Goal: Task Accomplishment & Management: Manage account settings

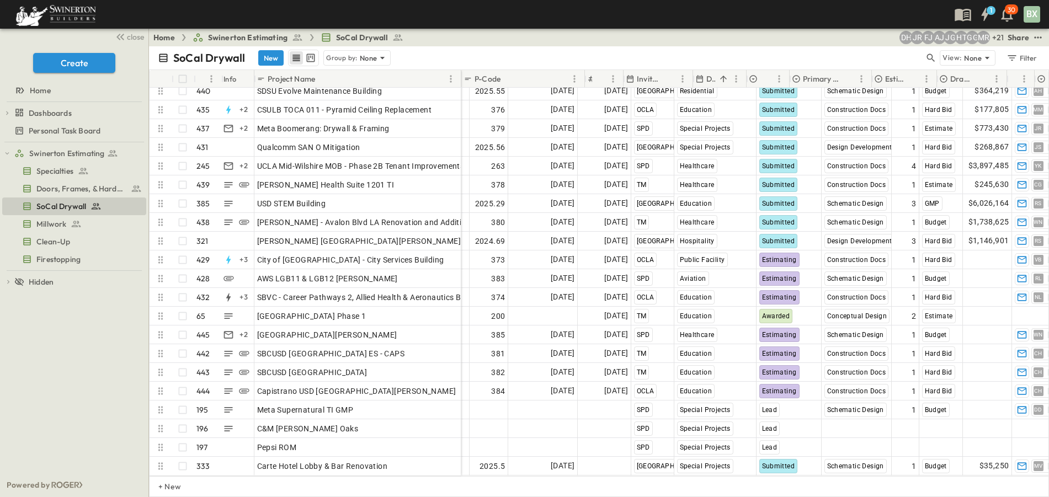
scroll to position [7968, 0]
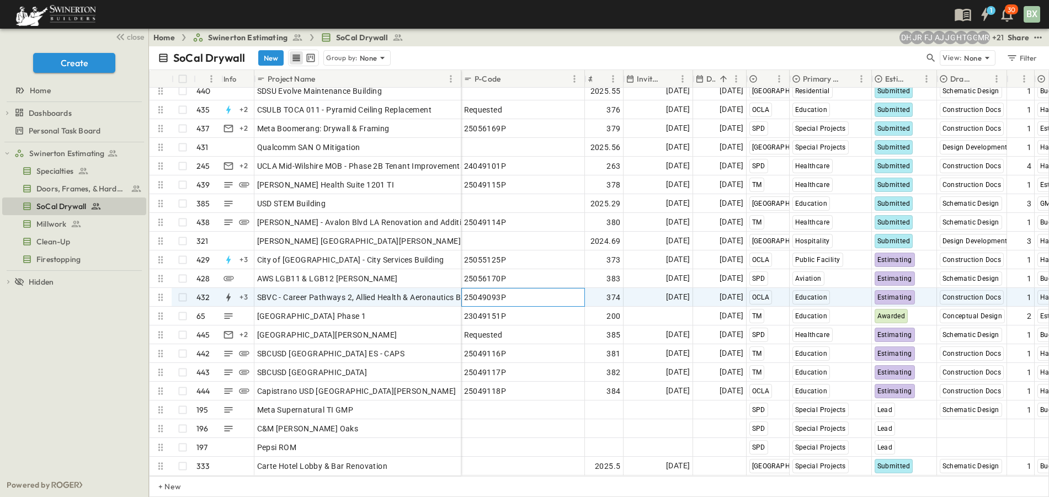
click at [510, 296] on div "25049093P" at bounding box center [523, 297] width 118 height 15
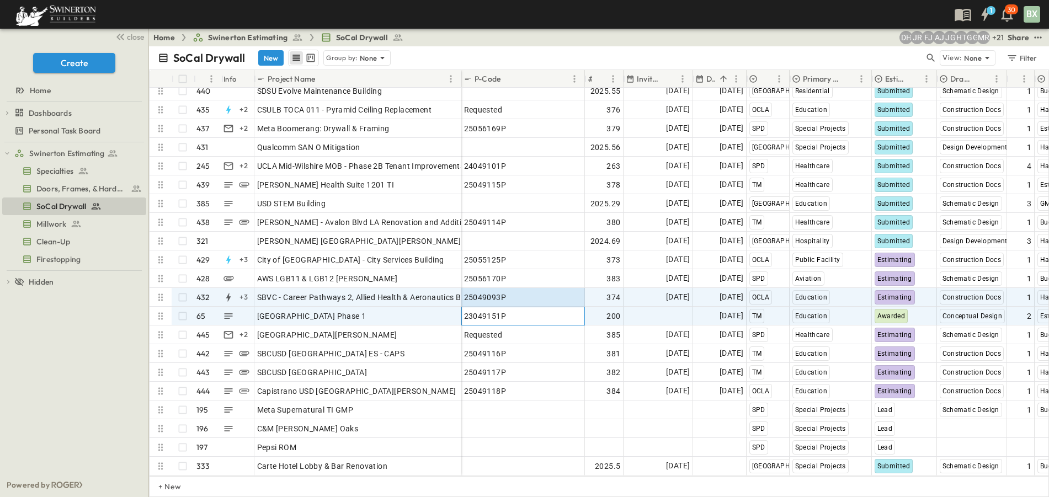
click at [505, 310] on div "23049151P" at bounding box center [523, 315] width 118 height 15
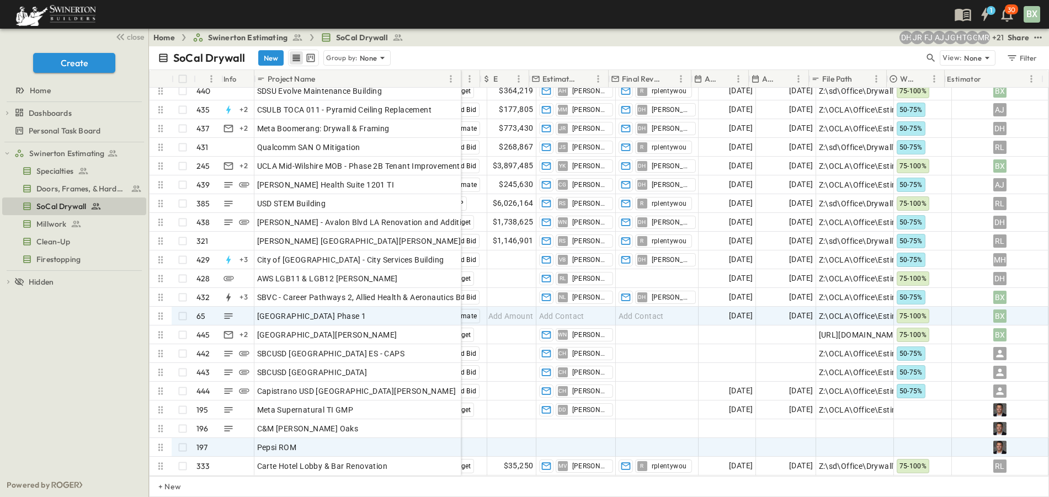
scroll to position [7968, 598]
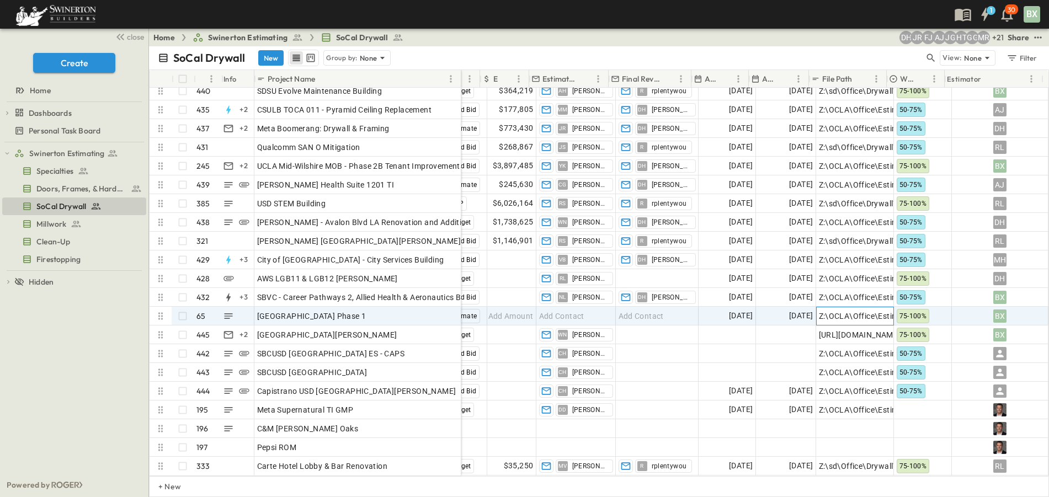
click at [834, 311] on span "Z:\OCLA\Office\Estimating Shared\OCLA DRYWALL DIVISION\00. --- 2023 Estimates\[…" at bounding box center [1048, 316] width 459 height 11
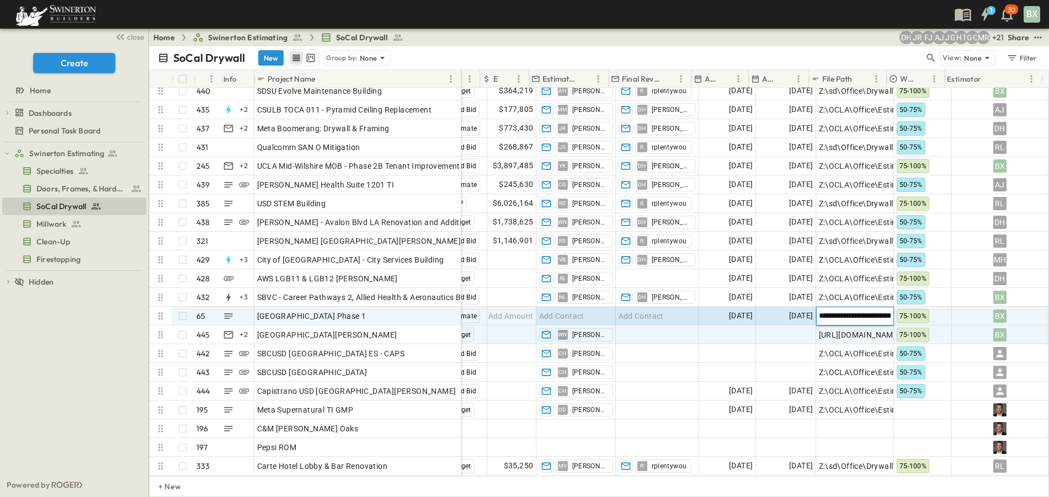
drag, startPoint x: 884, startPoint y: 307, endPoint x: 577, endPoint y: 318, distance: 308.1
click at [577, 318] on div "Add Date [DATE] OCLA Aviation Submitted Schematic Design 1 Estimate $88,233 VB …" at bounding box center [541, 259] width 1016 height 431
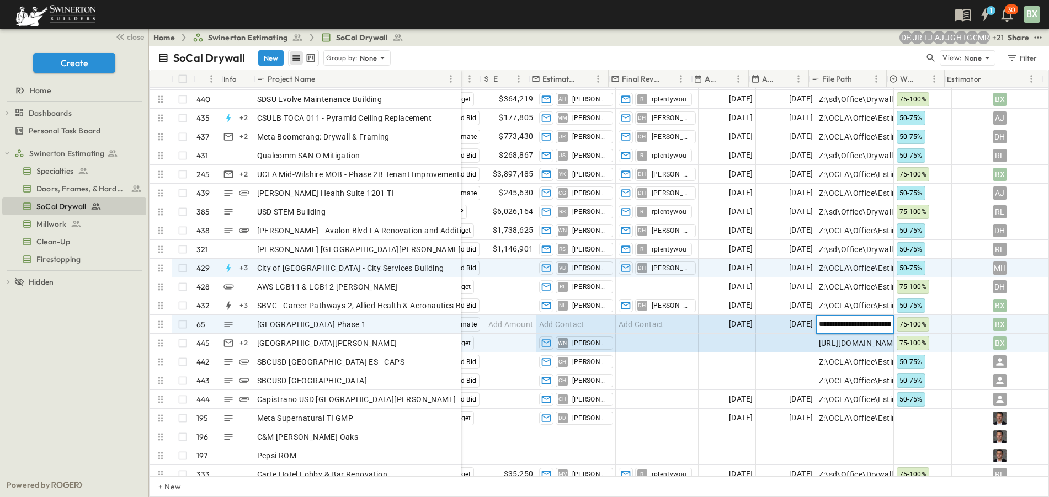
scroll to position [7968, 598]
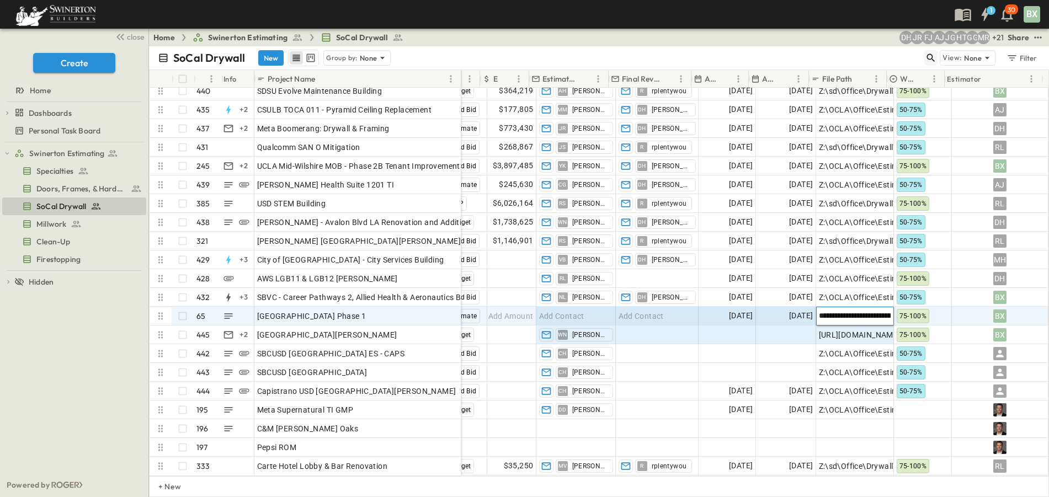
click at [925, 59] on icon "button" at bounding box center [930, 57] width 11 height 11
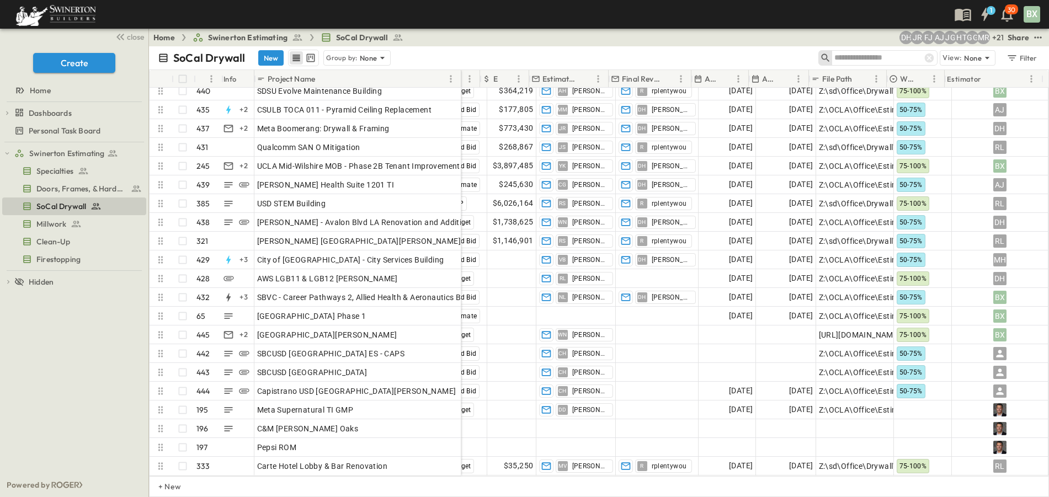
click at [885, 61] on input "text" at bounding box center [872, 58] width 77 height 16
type input "*"
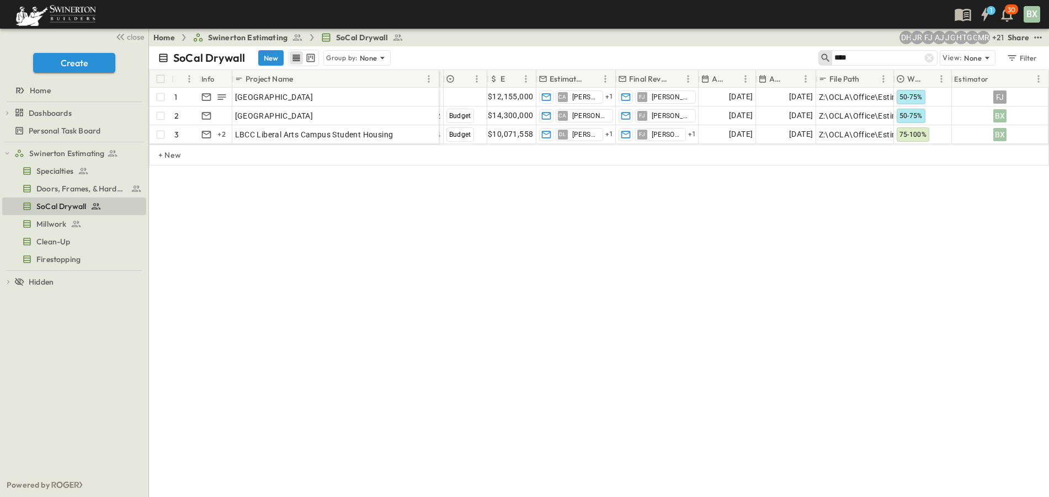
scroll to position [0, 569]
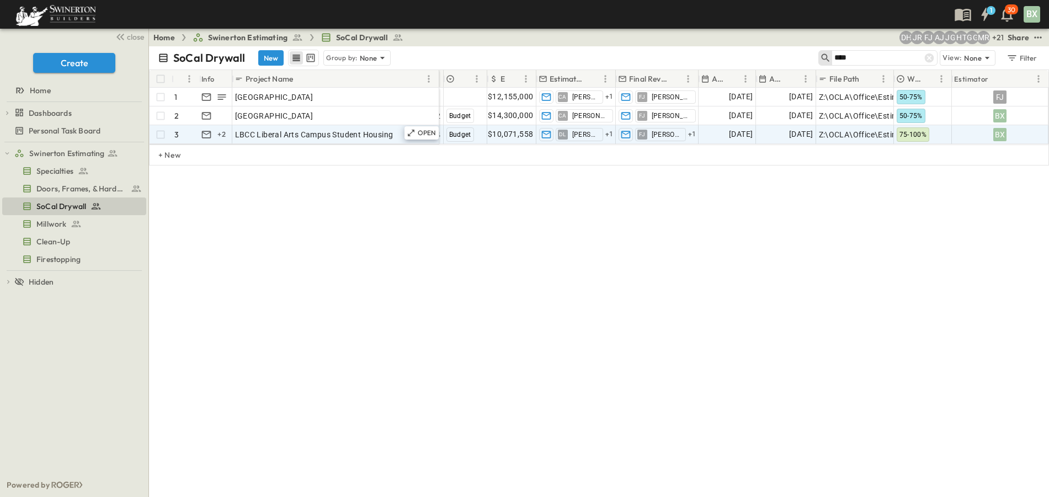
type input "****"
click at [381, 136] on span "LBCC Liberal Arts Campus Student Housing" at bounding box center [314, 134] width 158 height 11
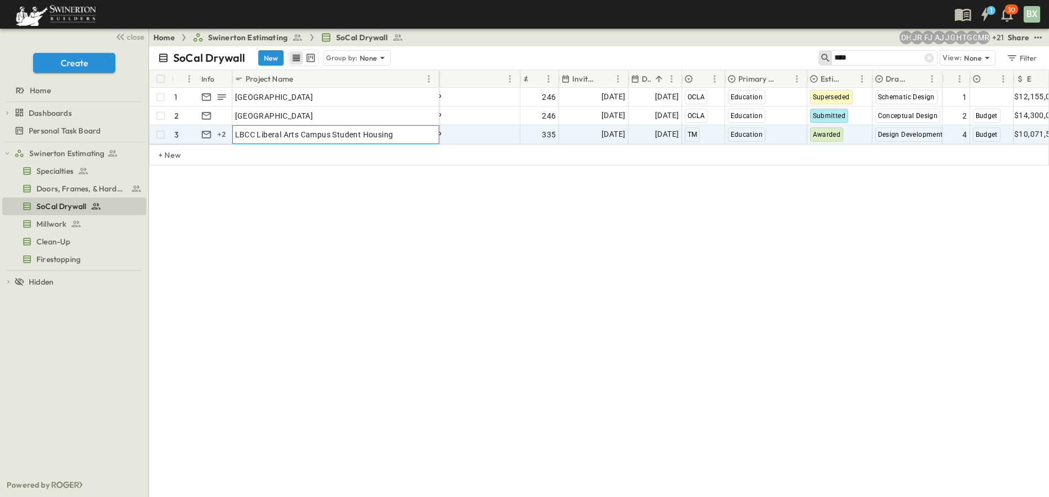
scroll to position [0, 0]
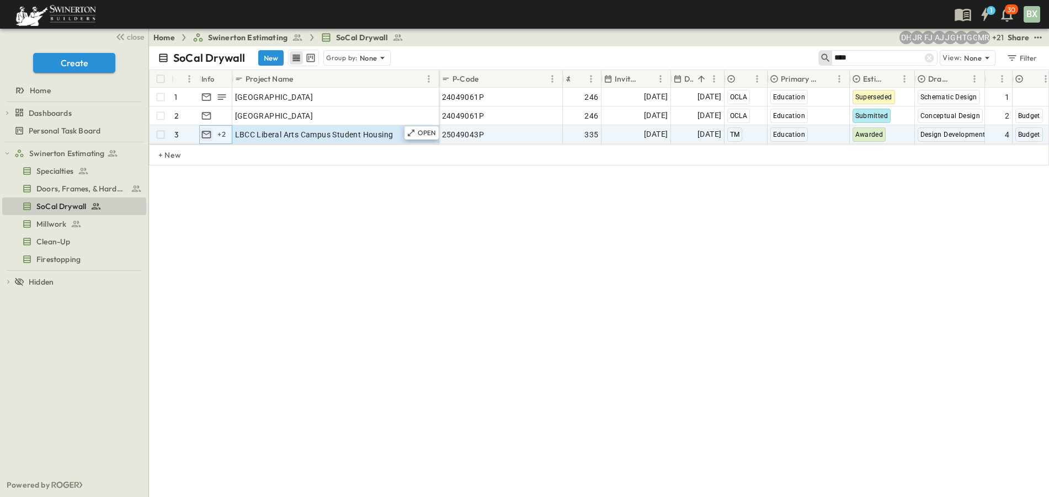
click at [207, 135] on icon "button" at bounding box center [206, 134] width 11 height 11
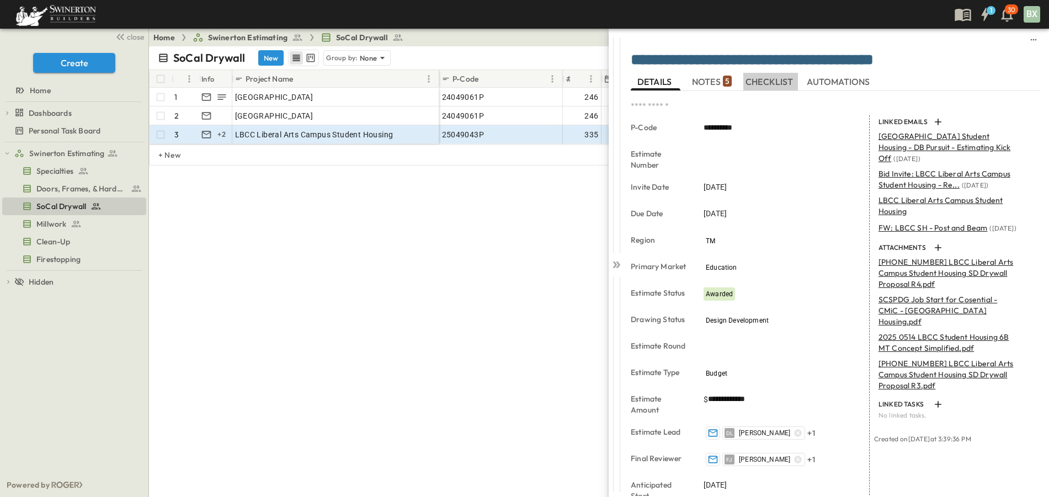
click at [766, 84] on span "CHECKLIST" at bounding box center [770, 82] width 50 height 10
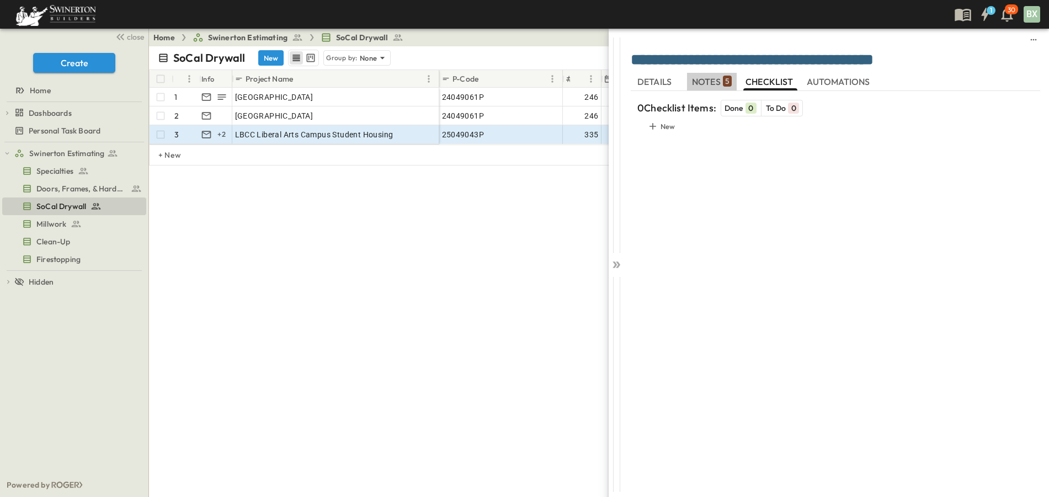
click at [702, 83] on span "NOTES 5" at bounding box center [712, 82] width 40 height 10
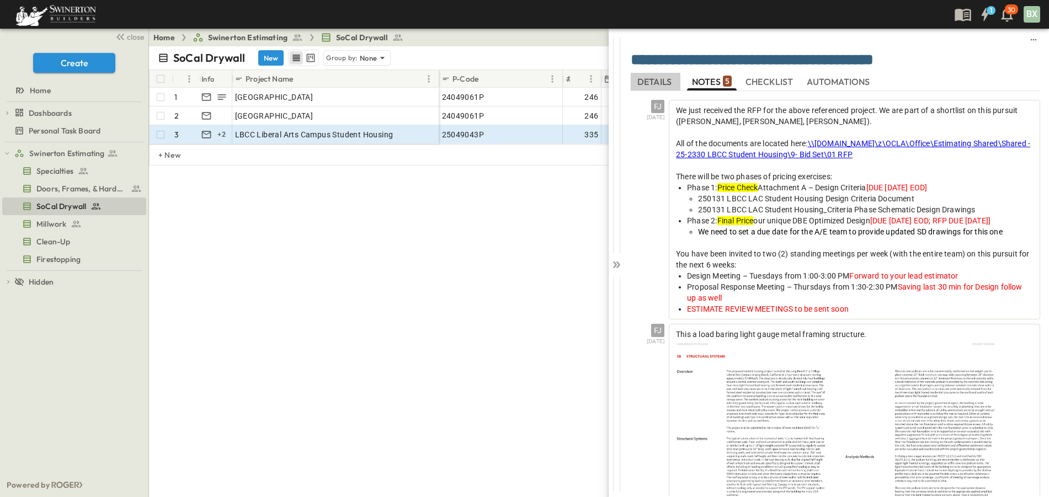
click at [645, 86] on span "DETAILS" at bounding box center [655, 82] width 36 height 10
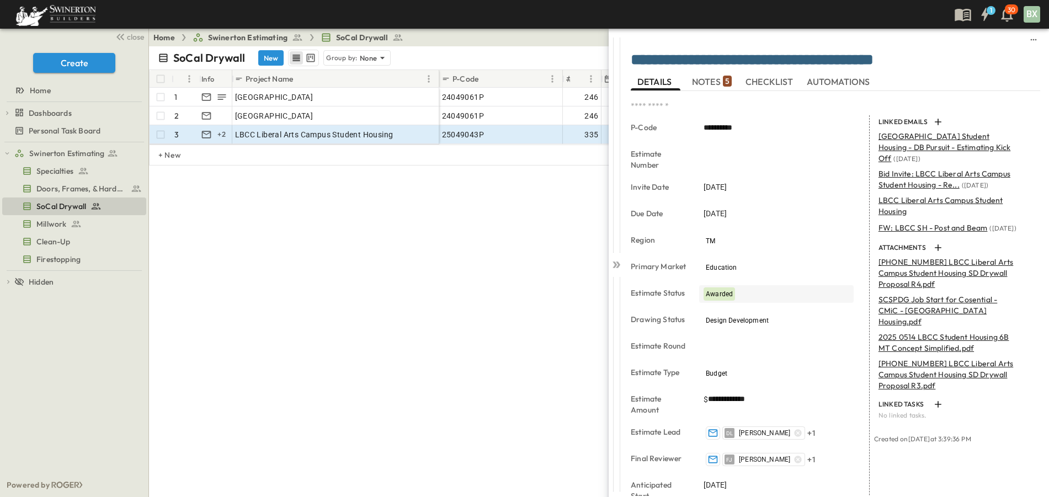
click at [716, 294] on span "Awarded" at bounding box center [719, 294] width 27 height 8
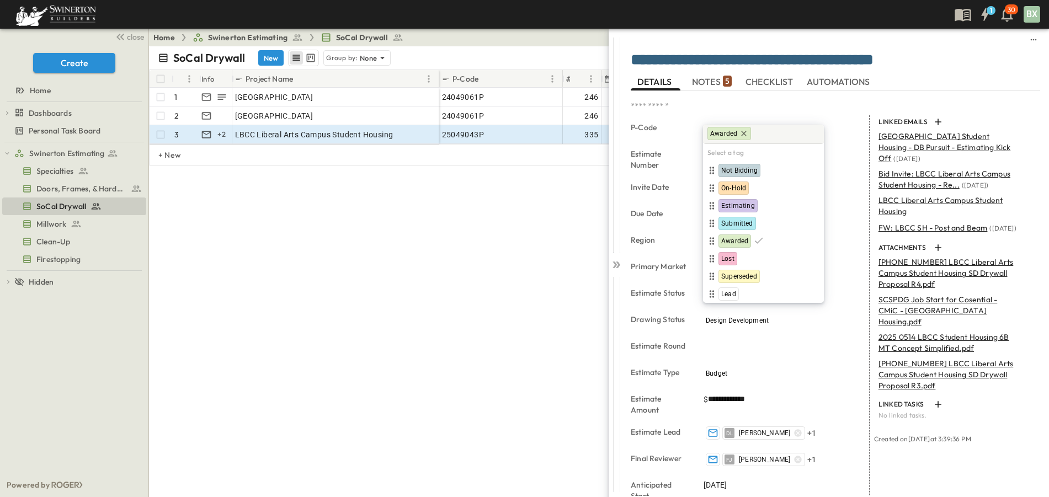
click at [818, 111] on textarea at bounding box center [815, 106] width 369 height 12
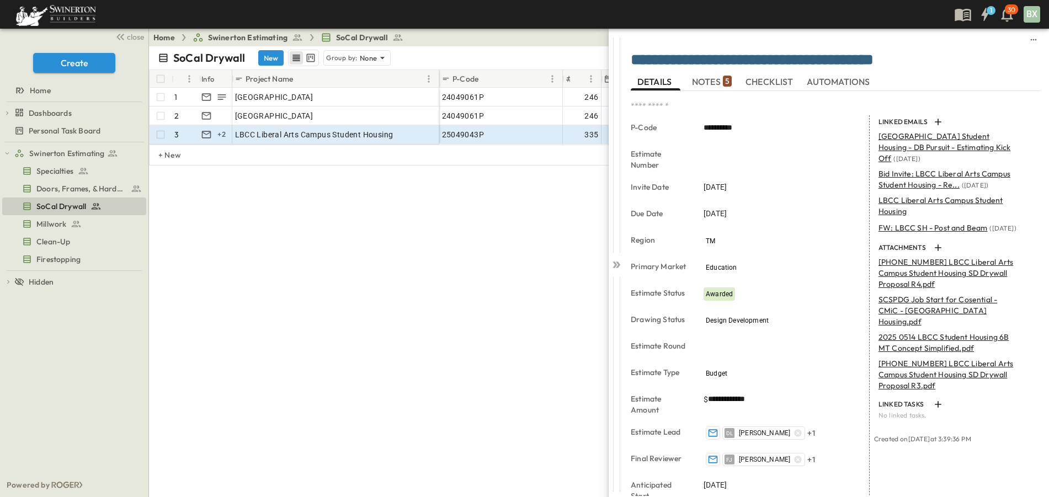
click at [714, 90] on div "DETAILS NOTES 5 CHECKLIST AUTOMATIONS" at bounding box center [835, 82] width 409 height 18
click at [712, 83] on span "NOTES 5" at bounding box center [712, 82] width 40 height 10
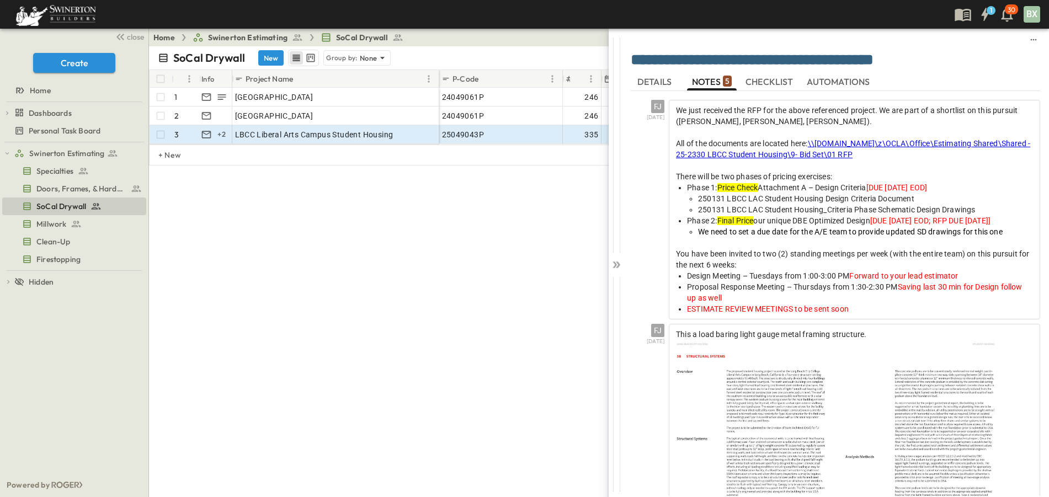
click at [654, 87] on span "DETAILS" at bounding box center [655, 82] width 36 height 10
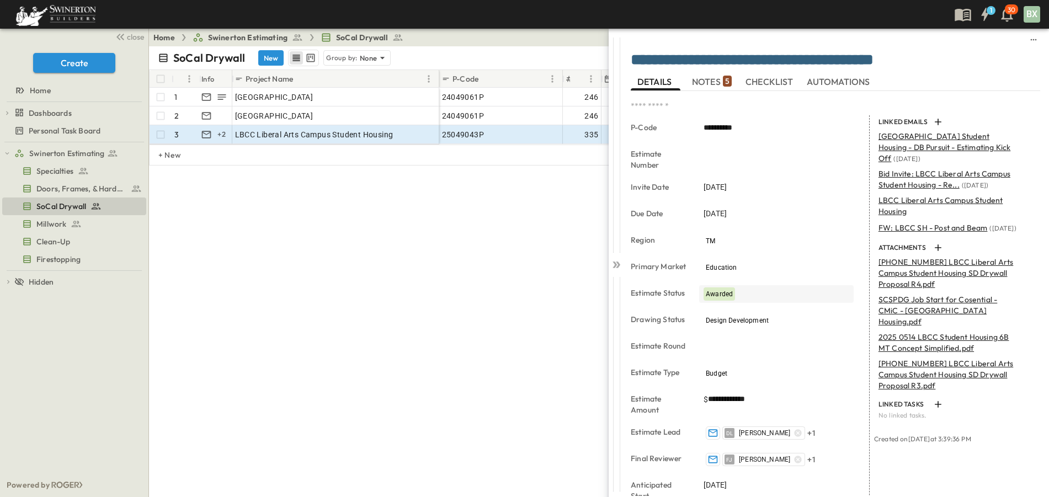
scroll to position [187, 0]
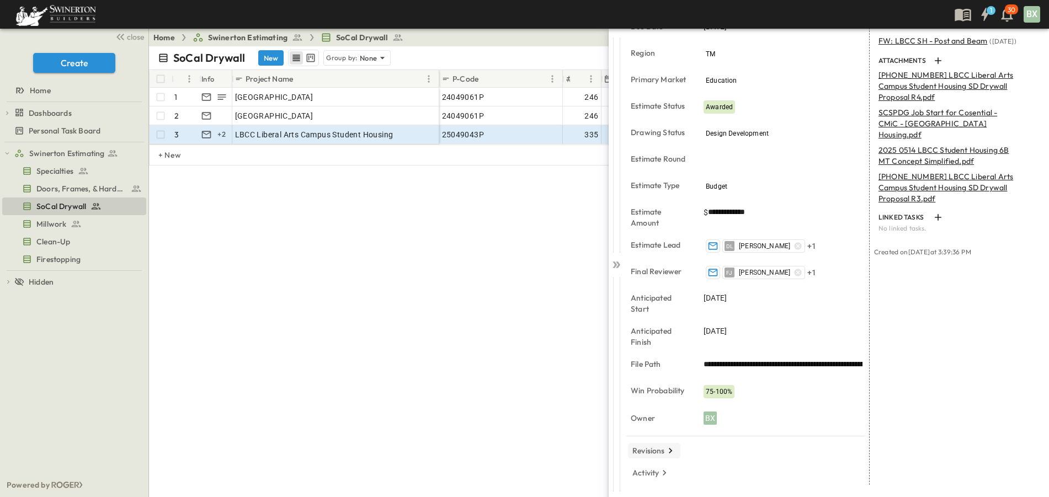
click at [658, 447] on p "Revisions" at bounding box center [648, 450] width 33 height 11
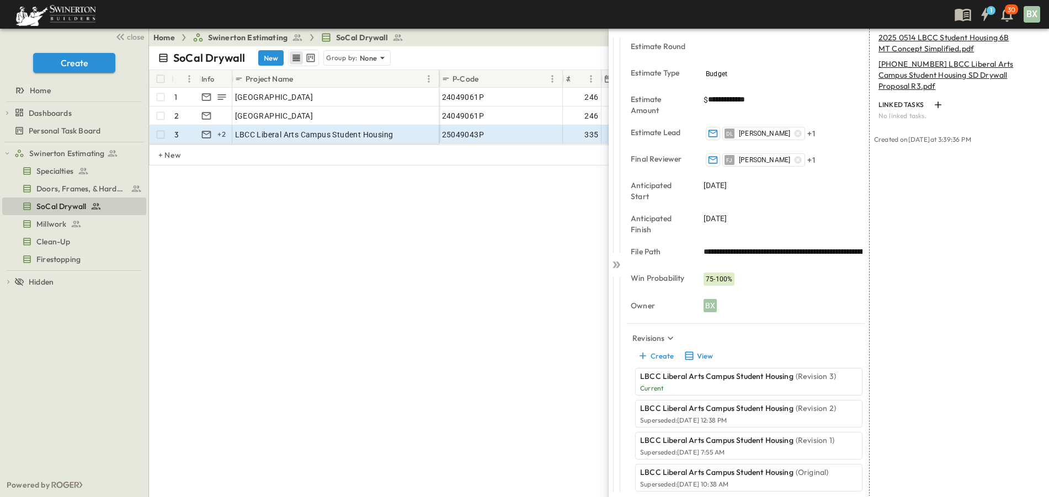
scroll to position [330, 0]
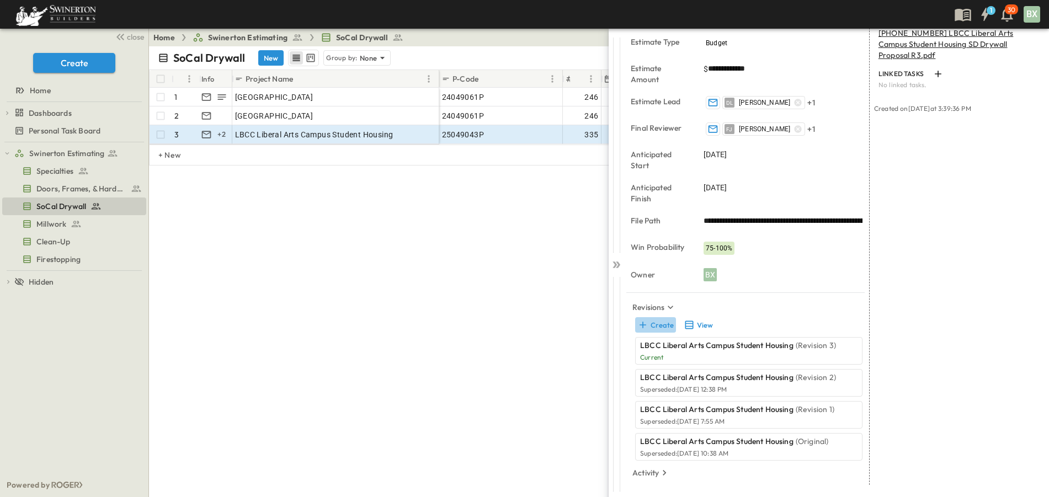
click at [659, 328] on button "Create" at bounding box center [655, 324] width 41 height 15
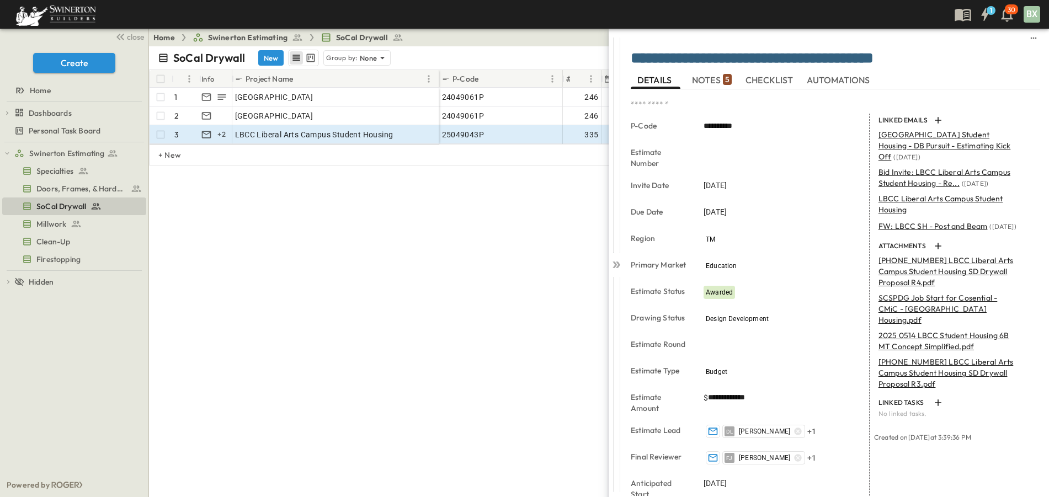
scroll to position [0, 0]
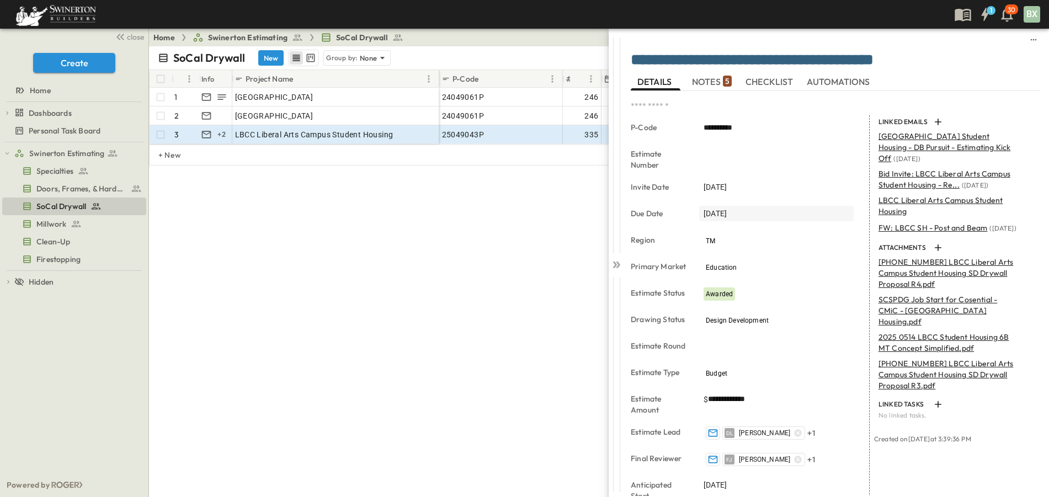
click at [723, 220] on div "[DATE]" at bounding box center [776, 213] width 154 height 15
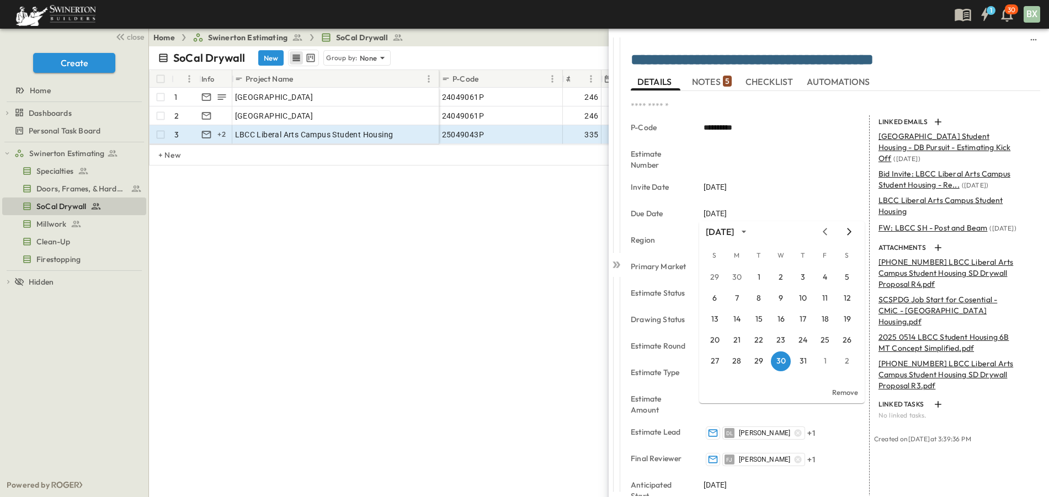
click at [849, 232] on icon "Next month" at bounding box center [849, 231] width 13 height 9
click at [820, 234] on icon "Previous month" at bounding box center [824, 231] width 13 height 9
click at [825, 300] on button "12" at bounding box center [825, 299] width 20 height 20
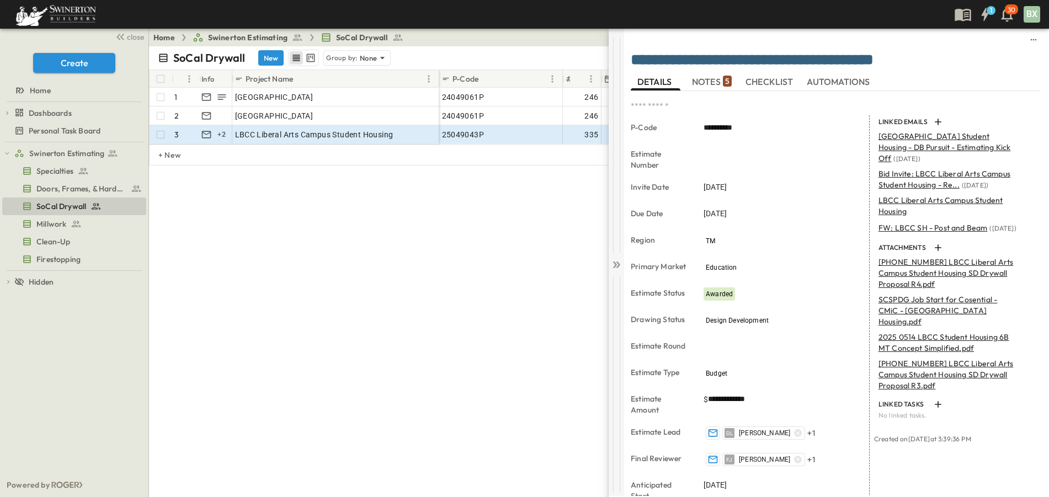
click at [620, 271] on div at bounding box center [616, 262] width 15 height 467
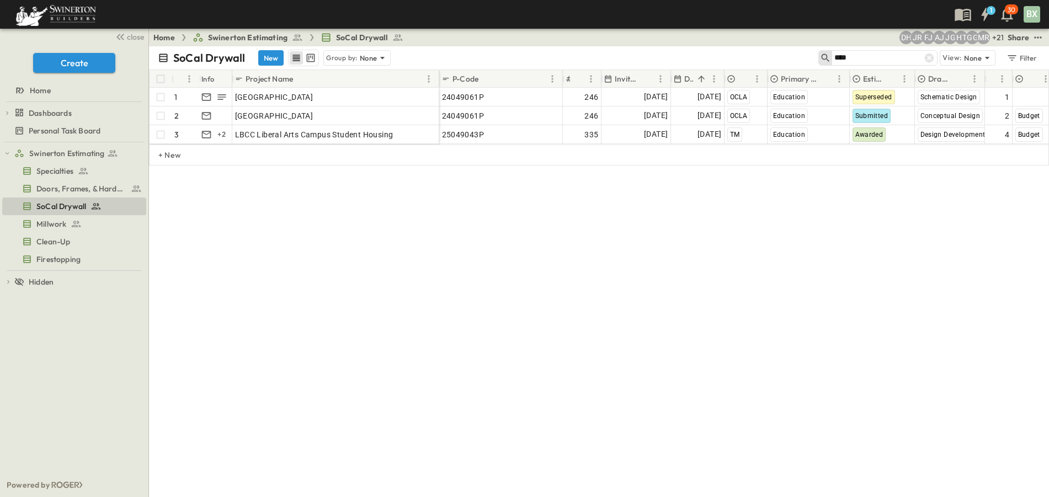
click at [719, 214] on div "# Info Project Name P-Code Estimate Number Invite Date Due Date Region Primary …" at bounding box center [599, 153] width 900 height 166
click at [931, 60] on icon at bounding box center [929, 57] width 11 height 11
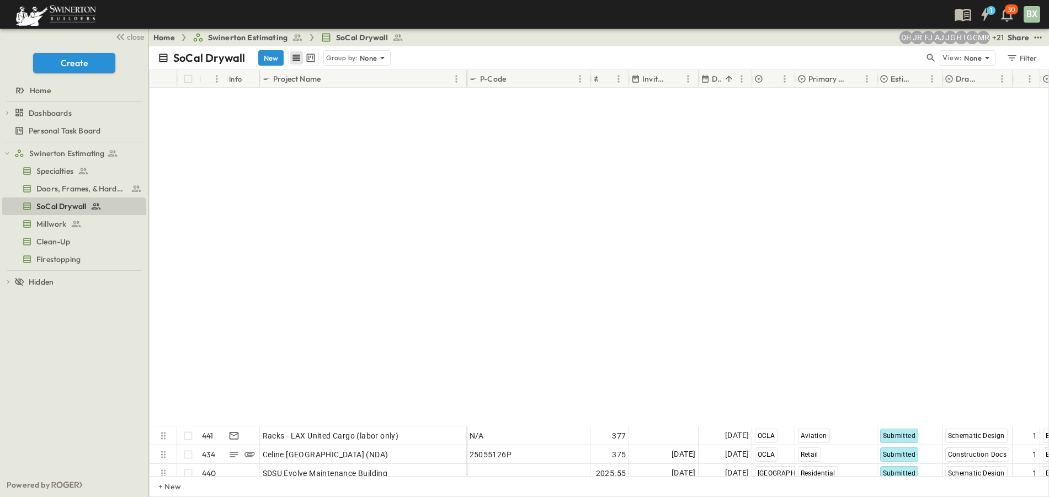
scroll to position [7968, 0]
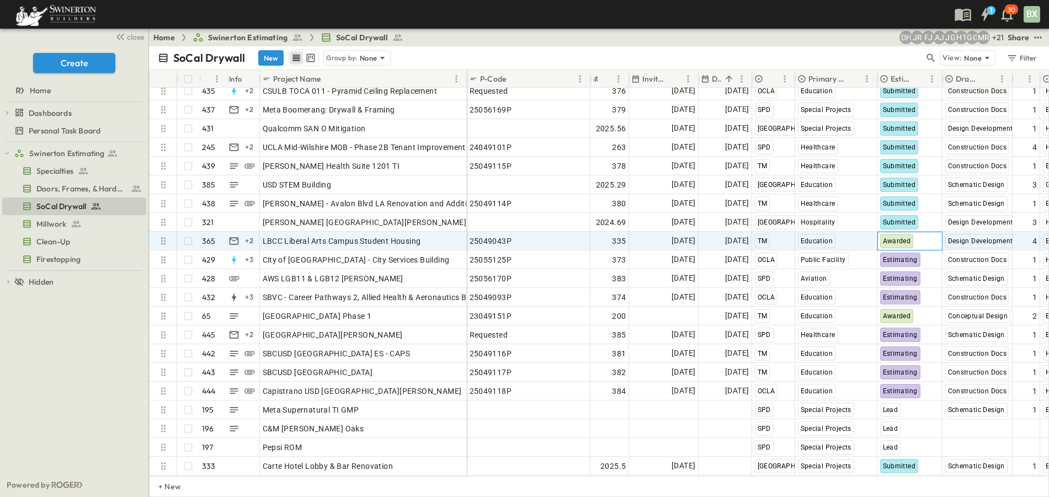
click at [895, 237] on span "Awarded" at bounding box center [897, 241] width 28 height 8
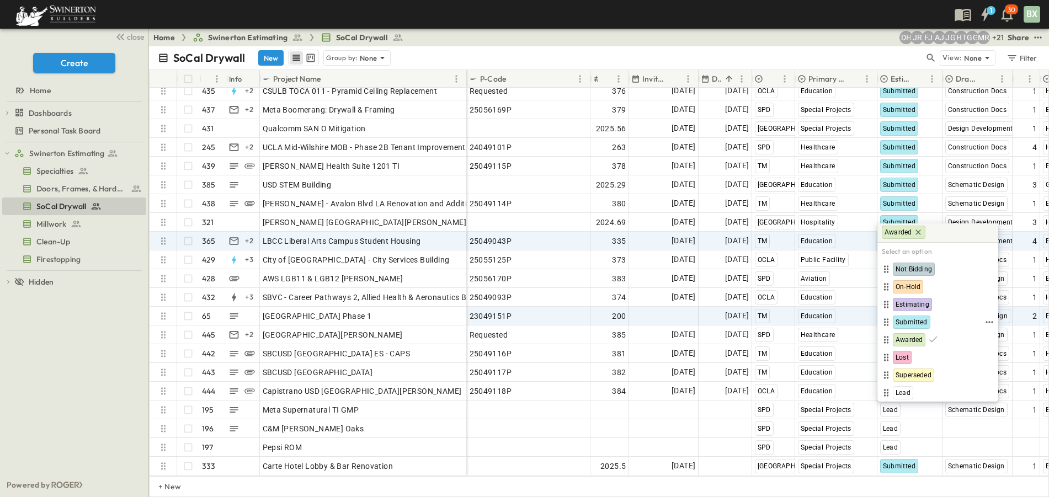
click at [910, 323] on span "Submitted" at bounding box center [911, 322] width 32 height 9
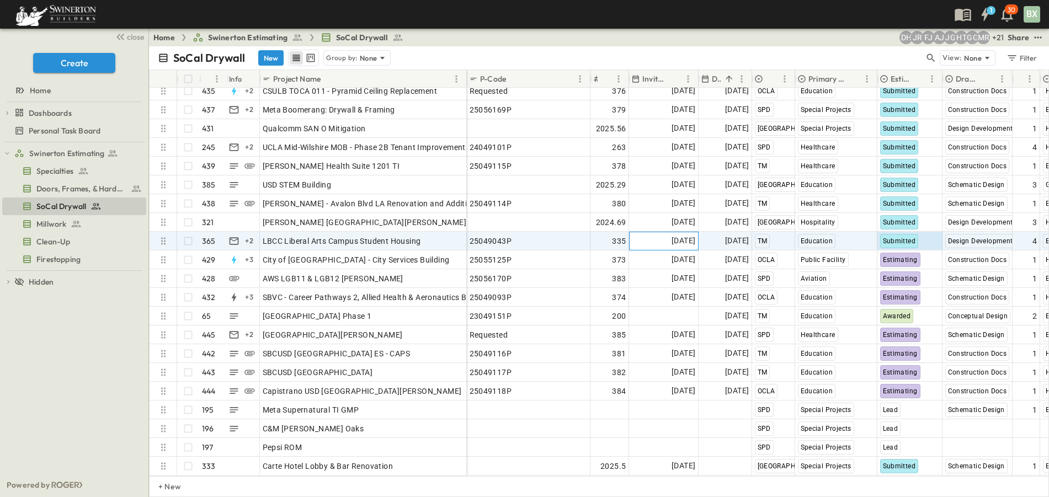
click at [684, 234] on span "[DATE]" at bounding box center [683, 240] width 24 height 13
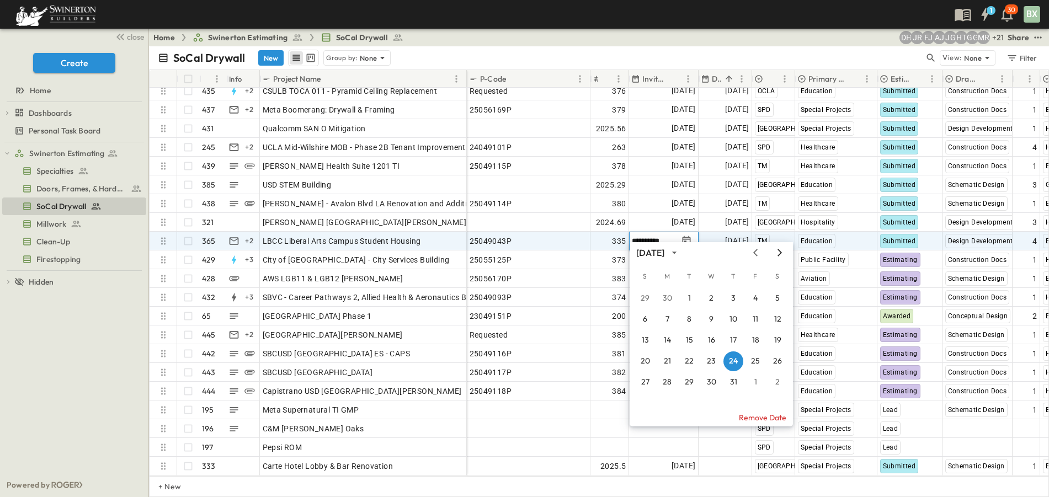
click at [780, 254] on icon "Next month" at bounding box center [779, 252] width 4 height 7
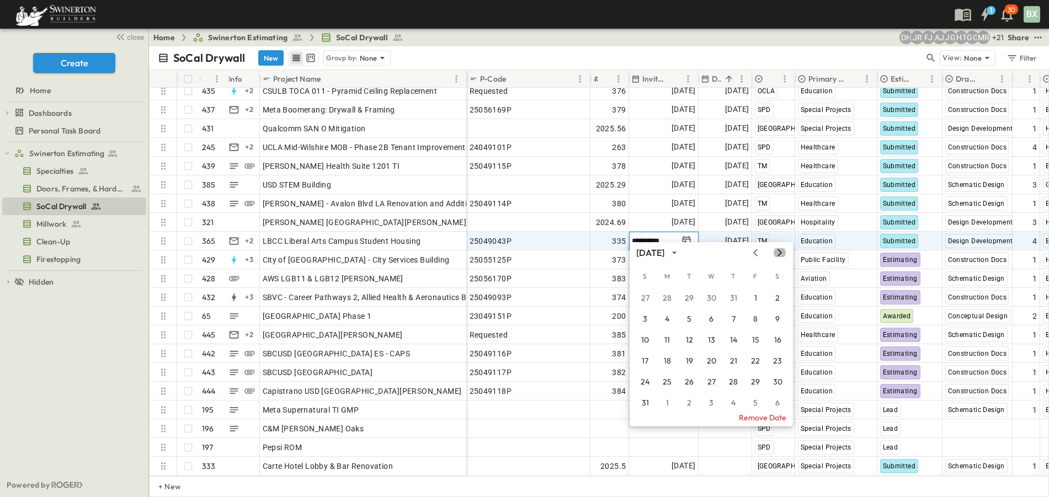
click at [780, 254] on icon "Next month" at bounding box center [779, 252] width 4 height 7
click at [695, 302] on button "2" at bounding box center [689, 299] width 20 height 20
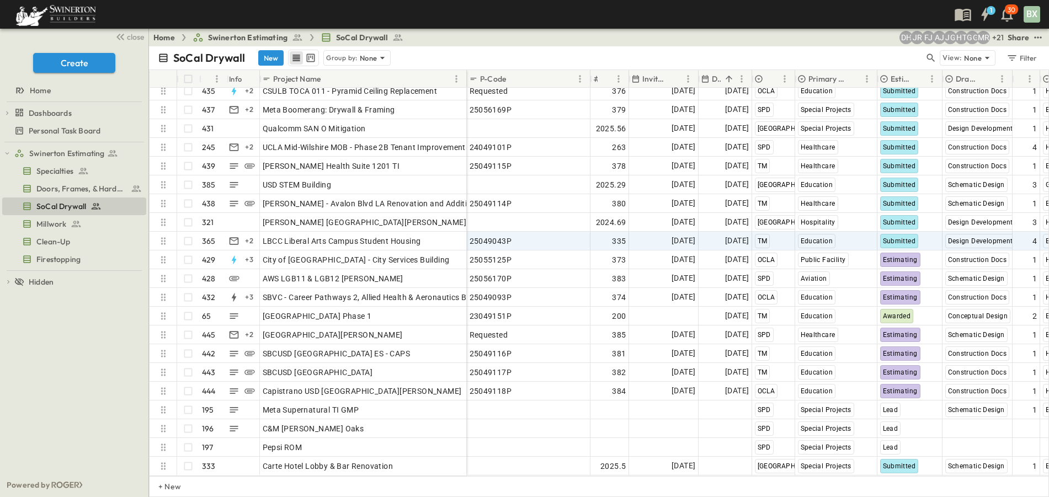
drag, startPoint x: 648, startPoint y: 478, endPoint x: 716, endPoint y: 475, distance: 68.5
click at [716, 475] on div "# Info Project Name P-Code Estimate Number Invite Date Due Date Region Primary …" at bounding box center [599, 284] width 900 height 428
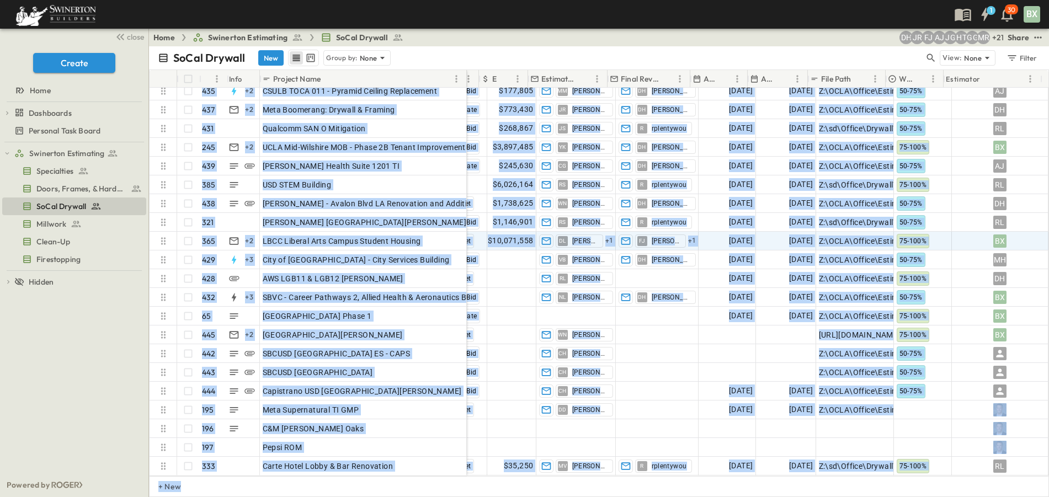
scroll to position [7968, 147]
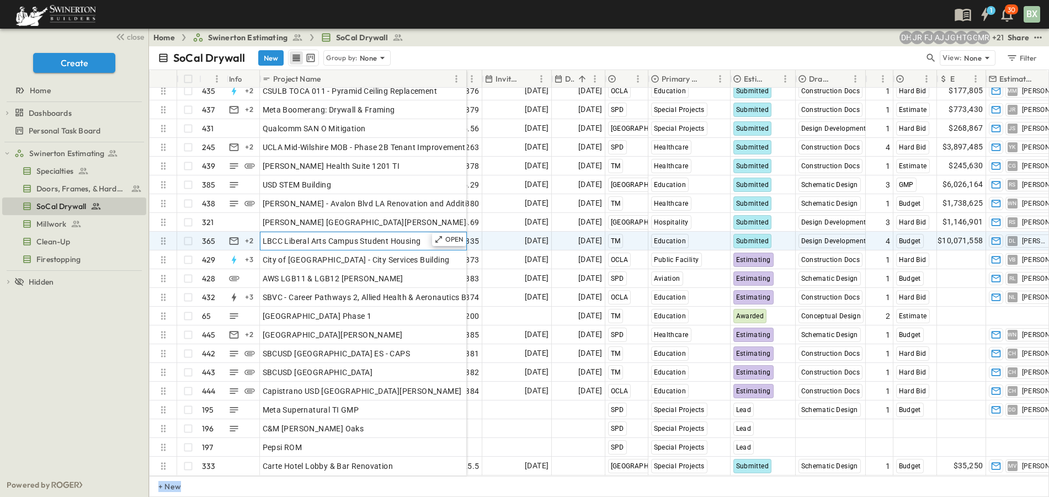
click at [314, 237] on span "LBCC Liberal Arts Campus Student Housing" at bounding box center [342, 241] width 158 height 11
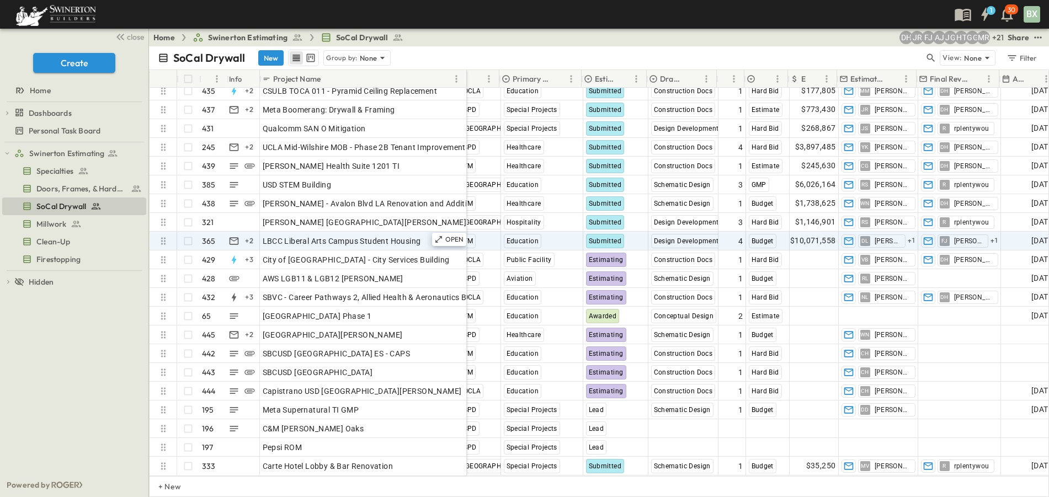
scroll to position [7968, 296]
click at [687, 237] on span "Design Development" at bounding box center [684, 241] width 65 height 8
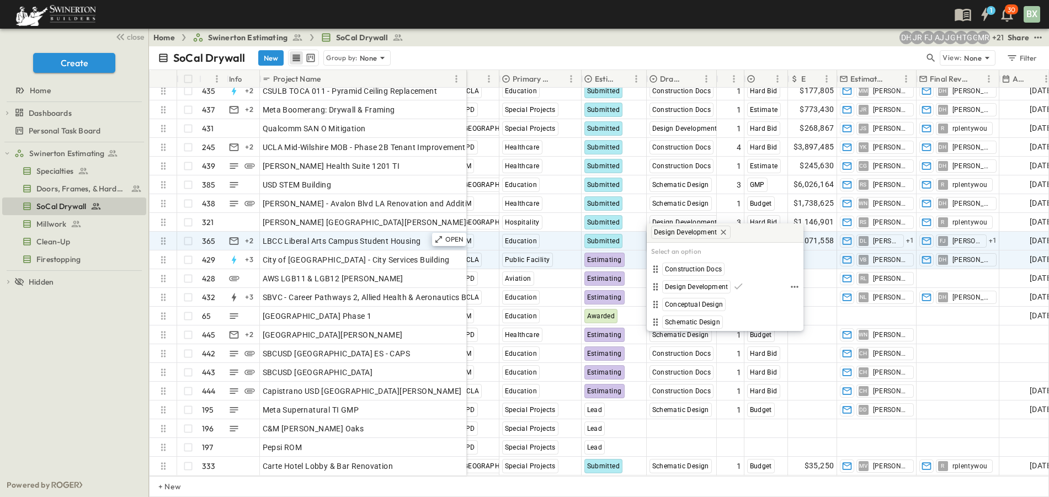
click at [700, 285] on span "Design Development" at bounding box center [696, 286] width 63 height 9
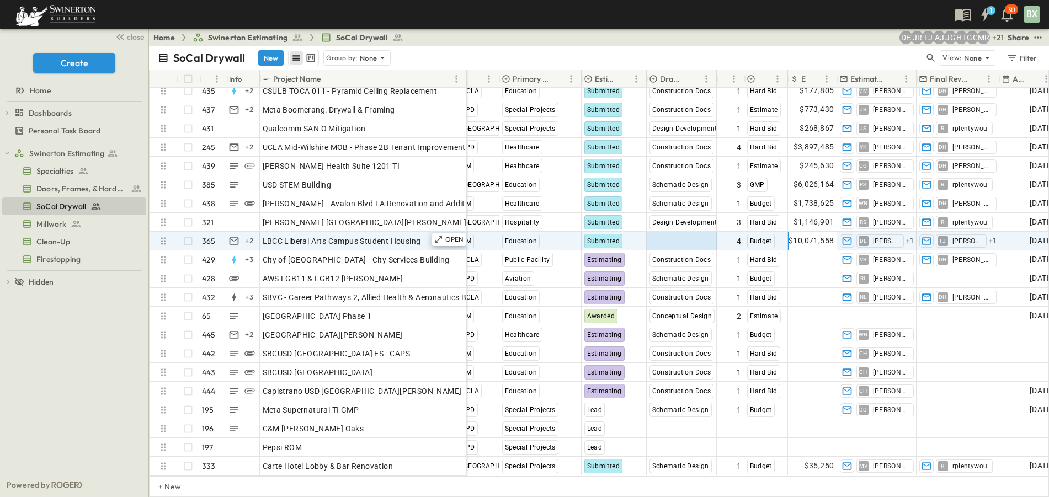
click at [812, 234] on span "$10,071,558" at bounding box center [810, 240] width 45 height 13
click at [691, 236] on span "Select Status" at bounding box center [672, 241] width 47 height 11
click at [690, 287] on span "Design Development" at bounding box center [696, 286] width 63 height 9
click at [801, 234] on span "$10,071,558" at bounding box center [810, 240] width 45 height 13
type input "********"
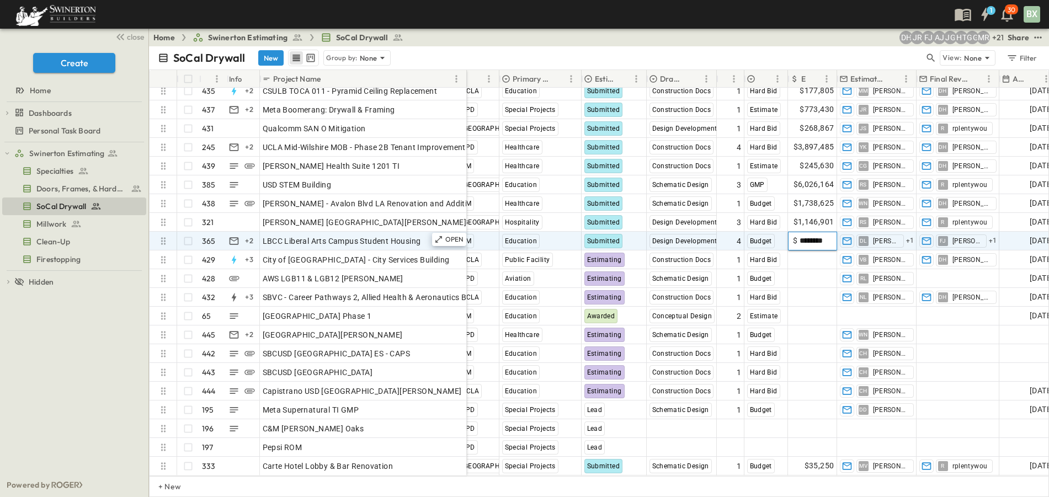
scroll to position [0, 6]
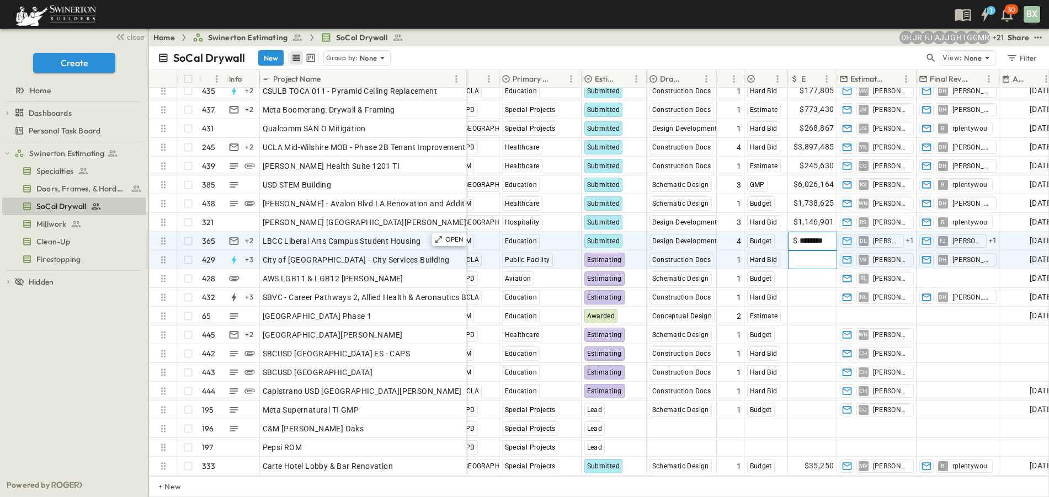
click at [819, 254] on span "Add Amount" at bounding box center [811, 259] width 45 height 11
click at [813, 234] on span "$10,533,025" at bounding box center [810, 240] width 45 height 13
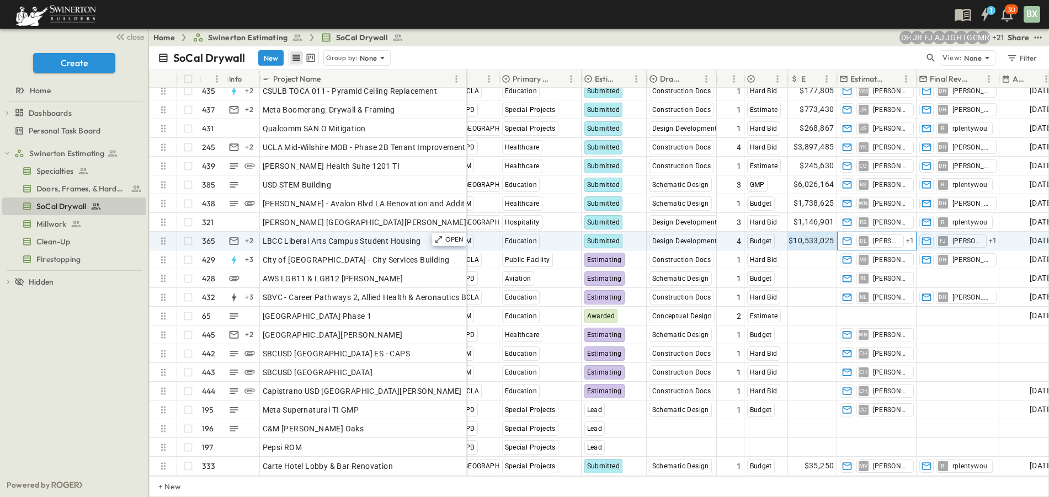
click at [886, 237] on span "[PERSON_NAME]" at bounding box center [886, 241] width 26 height 9
click at [909, 233] on icon "button" at bounding box center [912, 232] width 7 height 7
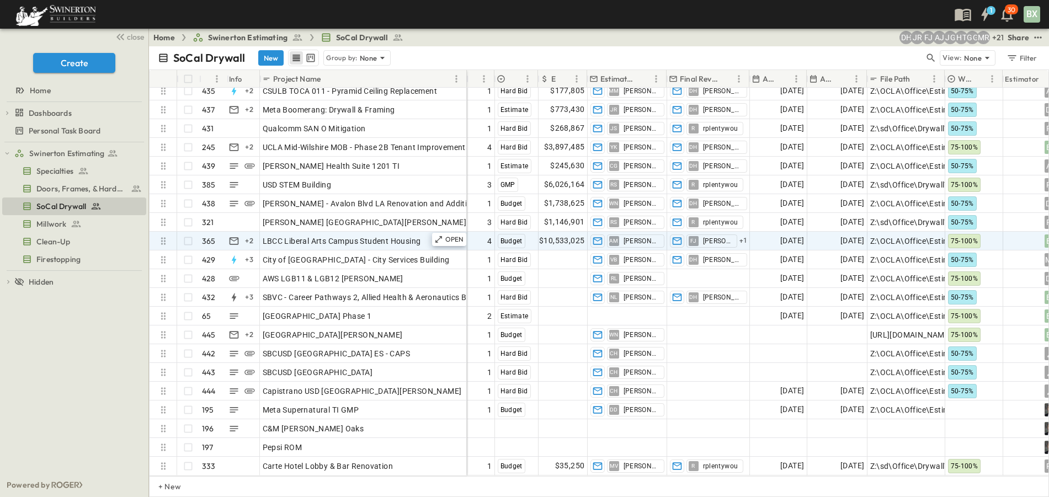
scroll to position [7968, 546]
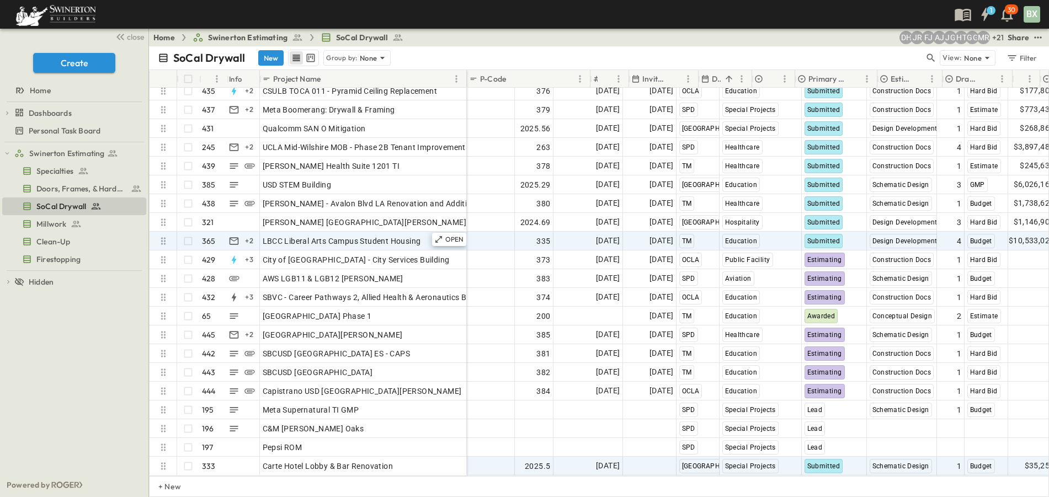
scroll to position [7968, 0]
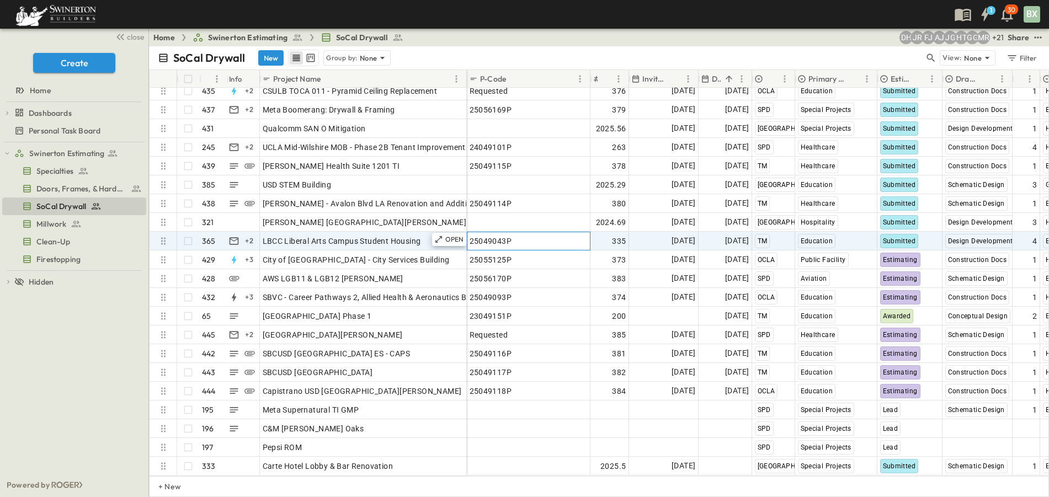
click at [526, 237] on div "25049043P" at bounding box center [529, 240] width 118 height 15
drag, startPoint x: 527, startPoint y: 233, endPoint x: 476, endPoint y: 228, distance: 51.6
click at [476, 234] on input "*********" at bounding box center [528, 240] width 122 height 13
drag, startPoint x: 935, startPoint y: 60, endPoint x: 841, endPoint y: 62, distance: 93.3
click at [935, 60] on icon "button" at bounding box center [930, 57] width 11 height 11
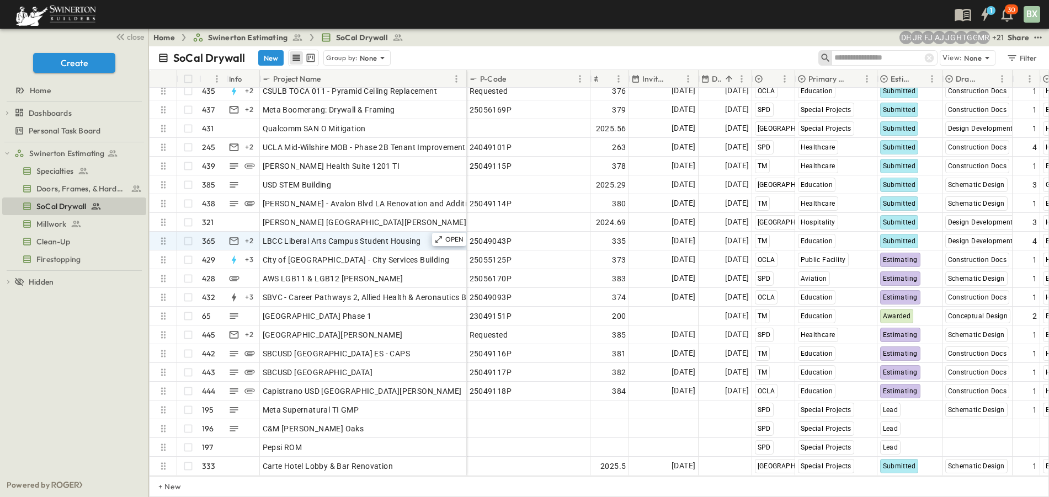
click at [856, 58] on input "text" at bounding box center [872, 58] width 77 height 16
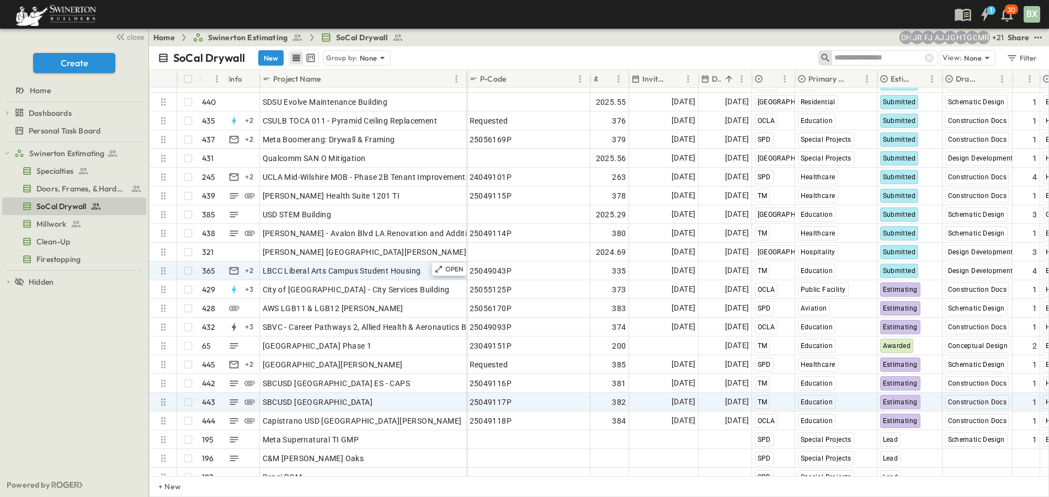
scroll to position [7913, 0]
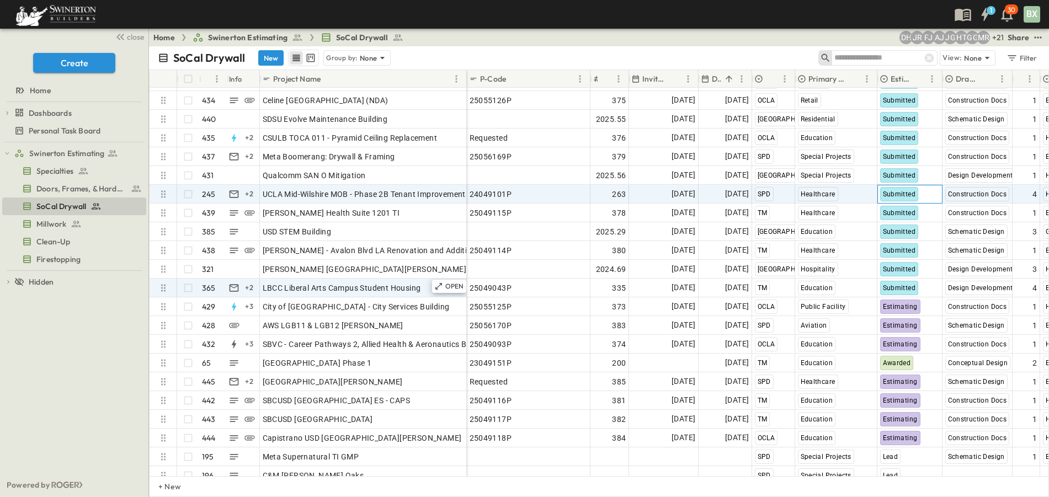
click at [892, 193] on span "Submitted" at bounding box center [899, 194] width 33 height 8
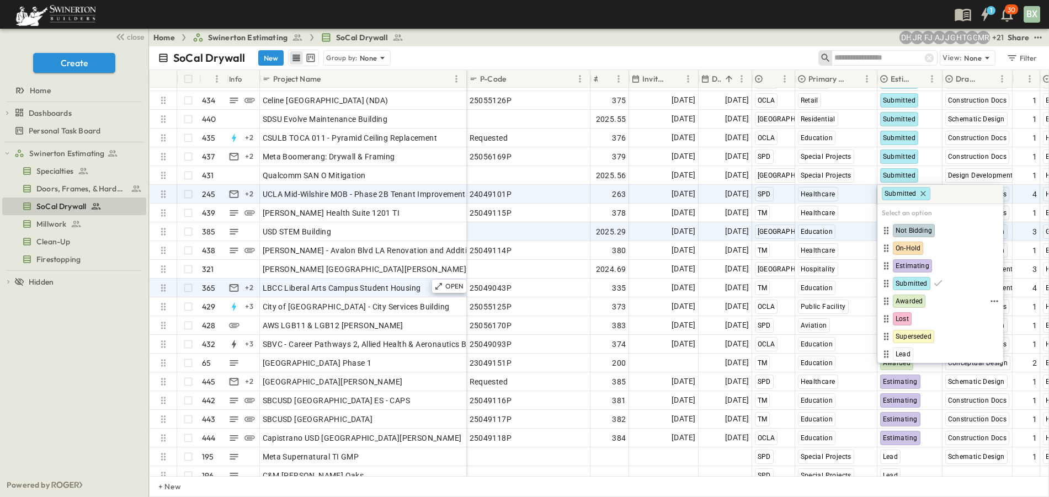
click at [909, 301] on span "Awarded" at bounding box center [908, 301] width 27 height 9
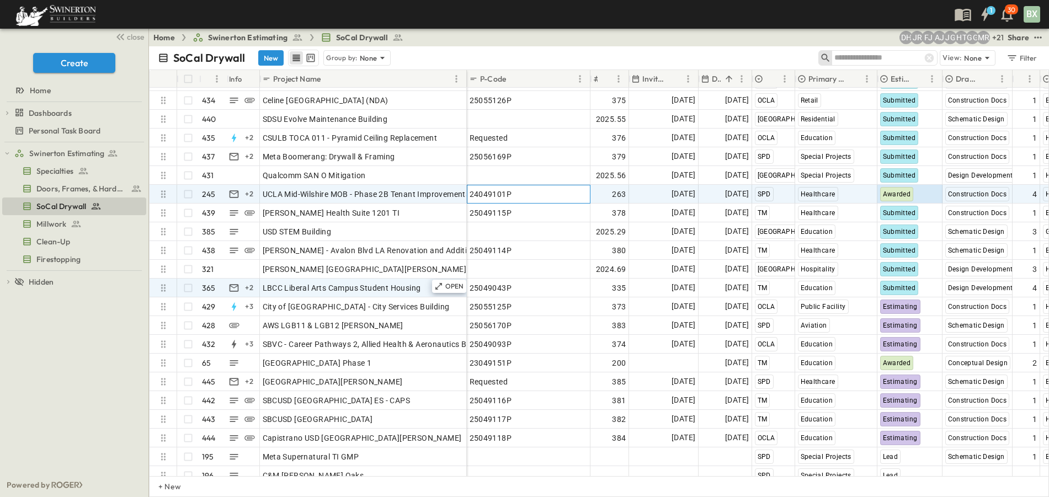
click at [504, 194] on span "24049101P" at bounding box center [491, 194] width 42 height 11
drag, startPoint x: 521, startPoint y: 192, endPoint x: 470, endPoint y: 191, distance: 51.3
click at [470, 191] on input "*********" at bounding box center [528, 193] width 122 height 13
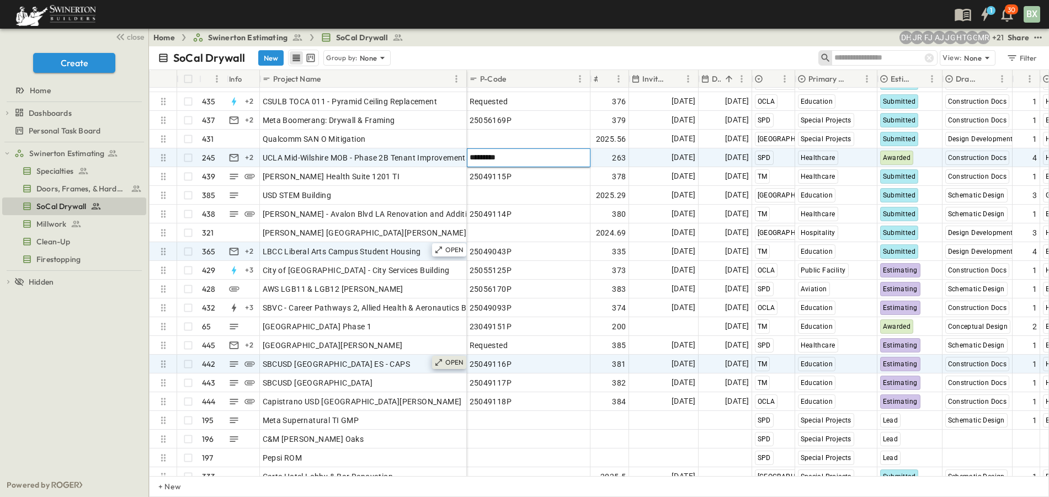
scroll to position [7968, 0]
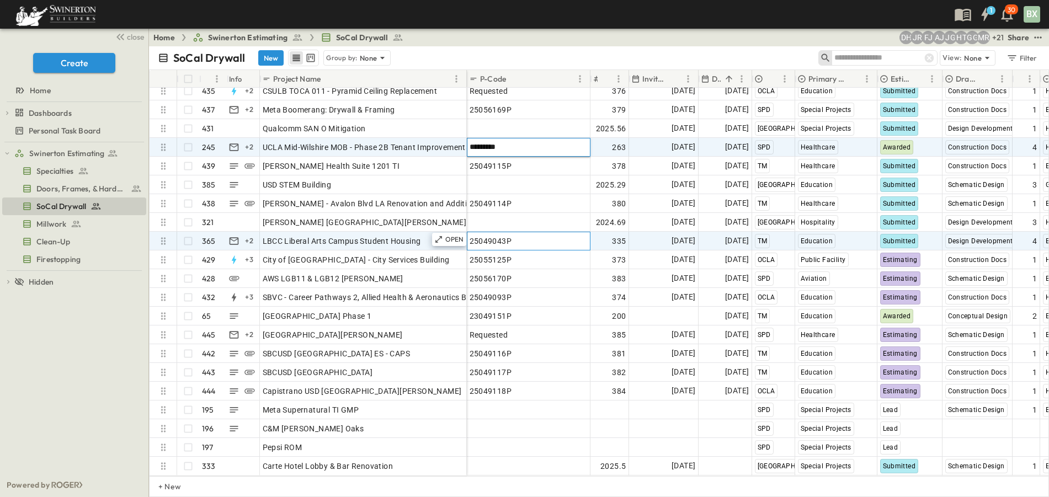
click at [515, 233] on div "25049043P" at bounding box center [529, 240] width 118 height 15
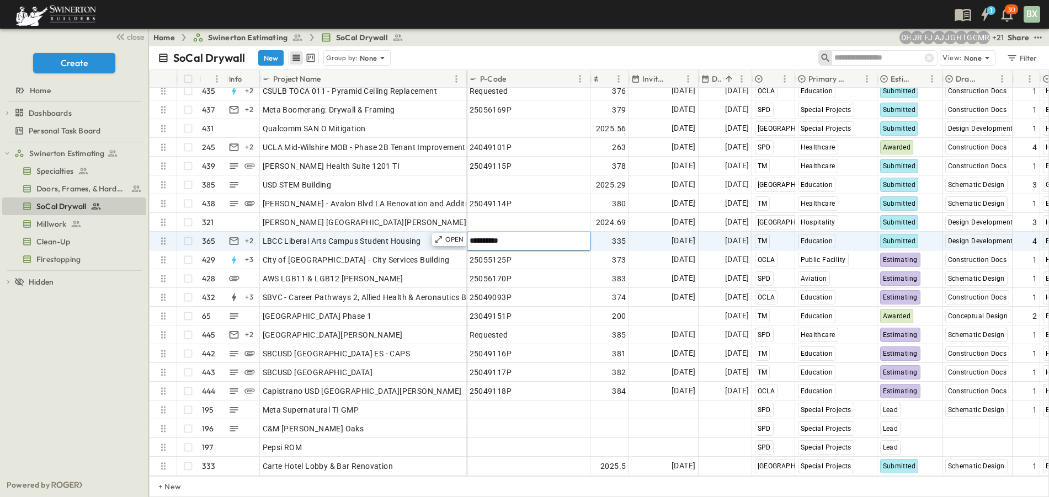
drag, startPoint x: 520, startPoint y: 232, endPoint x: 470, endPoint y: 233, distance: 49.7
click at [470, 234] on input "*********" at bounding box center [528, 240] width 122 height 13
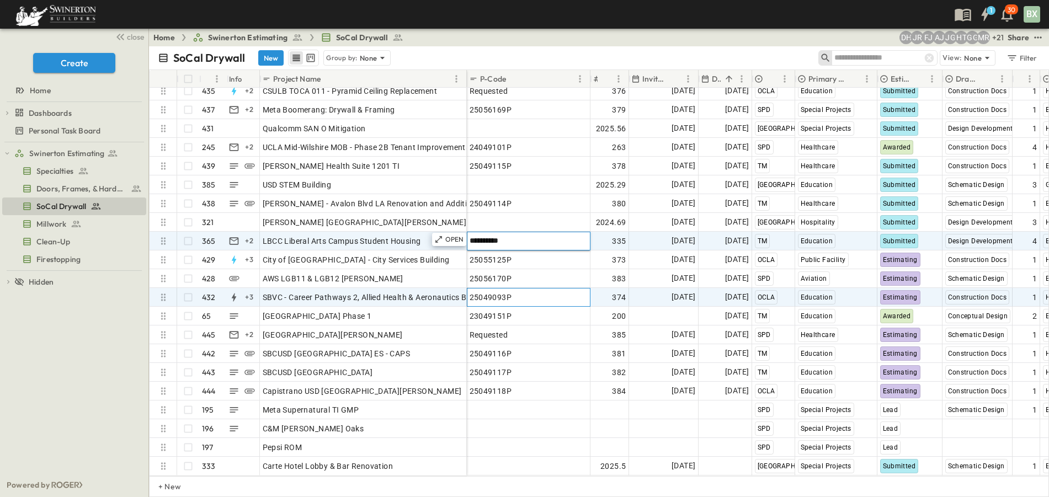
click at [509, 292] on span "25049093P" at bounding box center [491, 297] width 42 height 11
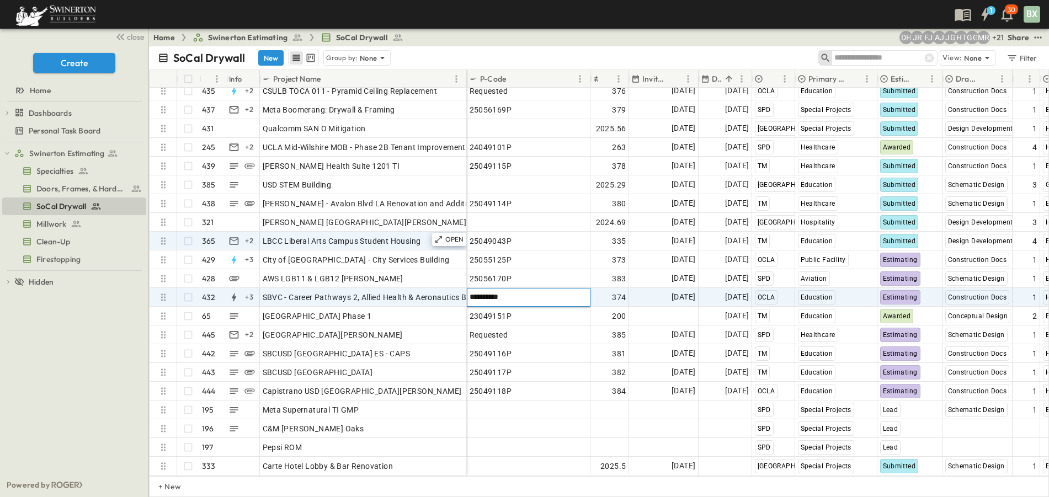
drag, startPoint x: 521, startPoint y: 287, endPoint x: 467, endPoint y: 287, distance: 54.6
click at [469, 291] on input "*********" at bounding box center [528, 296] width 122 height 13
